Goal: Navigation & Orientation: Understand site structure

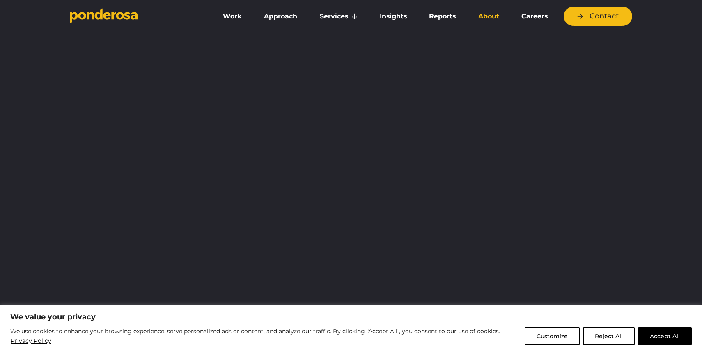
click at [484, 17] on link "About" at bounding box center [489, 16] width 40 height 17
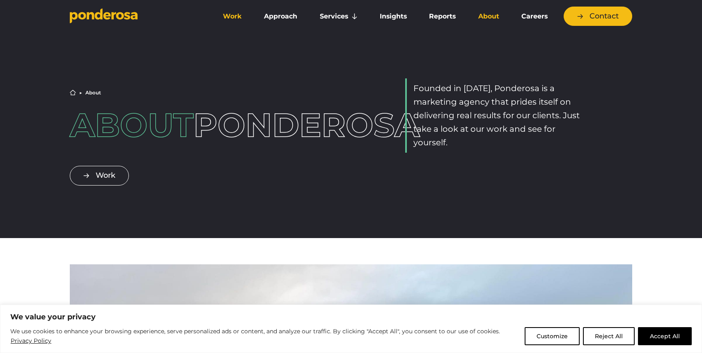
click at [230, 14] on link "Work" at bounding box center [233, 16] width 38 height 17
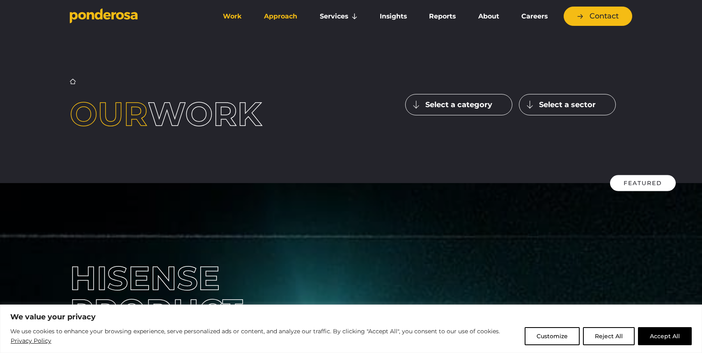
click at [281, 18] on link "Approach" at bounding box center [281, 16] width 52 height 17
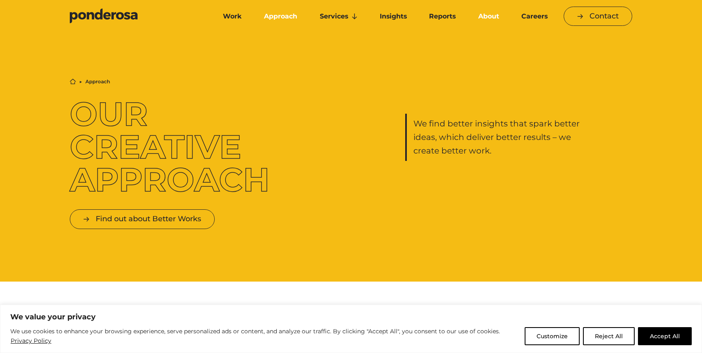
click at [492, 14] on link "About" at bounding box center [489, 16] width 40 height 17
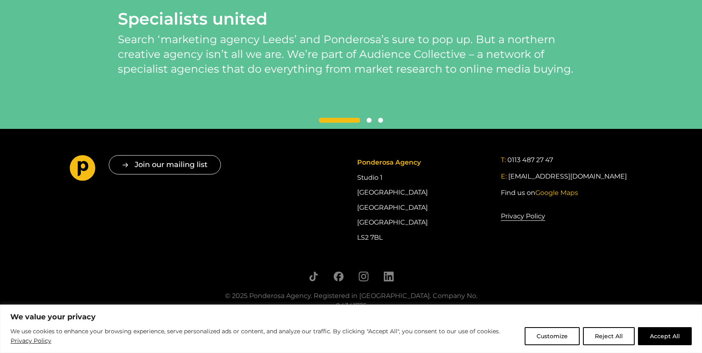
scroll to position [1896, 0]
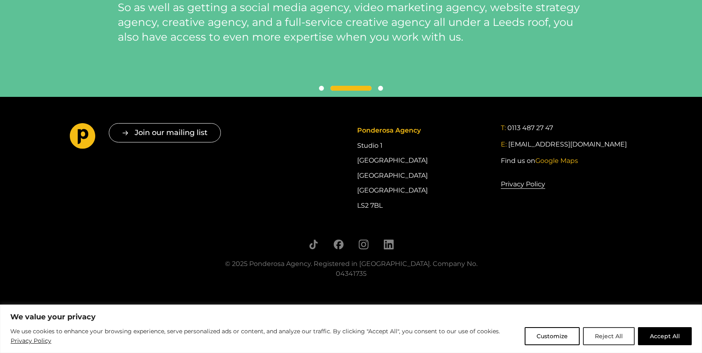
click at [596, 342] on button "Reject All" at bounding box center [609, 336] width 52 height 18
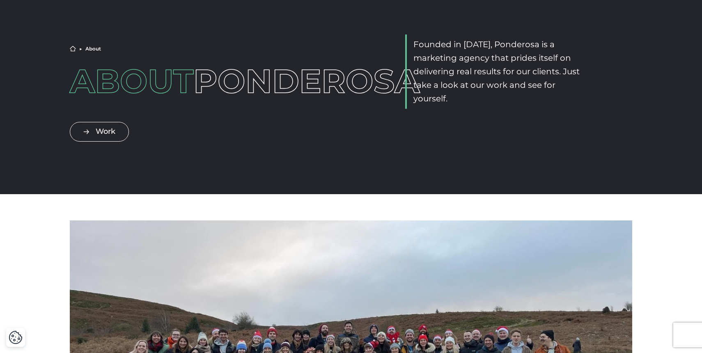
scroll to position [0, 0]
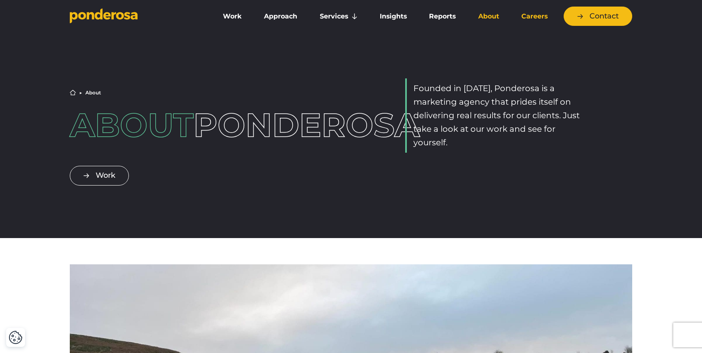
click at [526, 17] on link "Careers" at bounding box center [534, 16] width 45 height 17
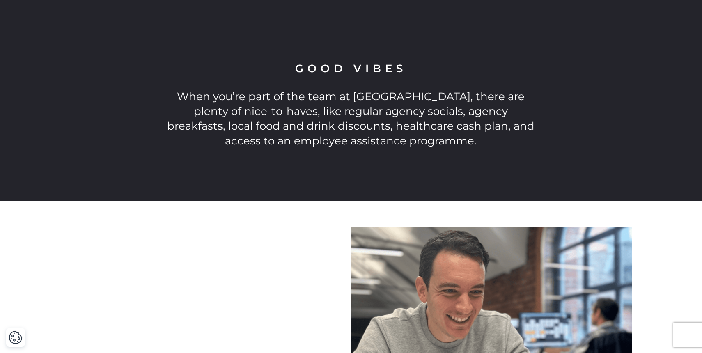
scroll to position [1751, 0]
